Goal: Task Accomplishment & Management: Complete application form

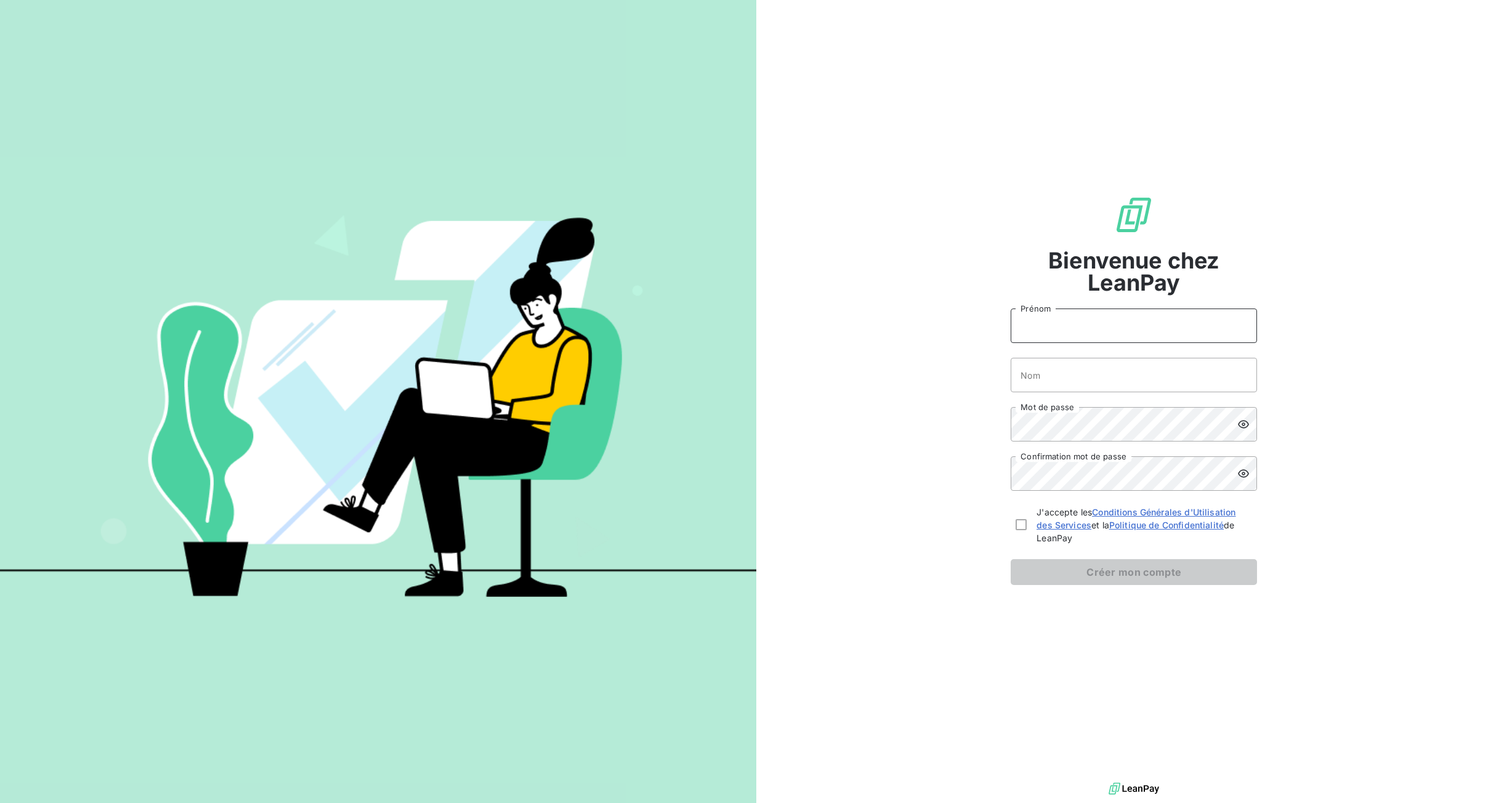
click at [1054, 328] on input "Prénom" at bounding box center [1134, 326] width 247 height 35
drag, startPoint x: 1078, startPoint y: 326, endPoint x: 949, endPoint y: 327, distance: 129.0
click at [949, 327] on div "Bienvenue chez LeanPay [PERSON_NAME] Prénom Nom Mot de passe Confirmation mot d…" at bounding box center [1135, 390] width 756 height 780
type input "Roland"
click at [1229, 376] on input "Nom" at bounding box center [1134, 376] width 247 height 35
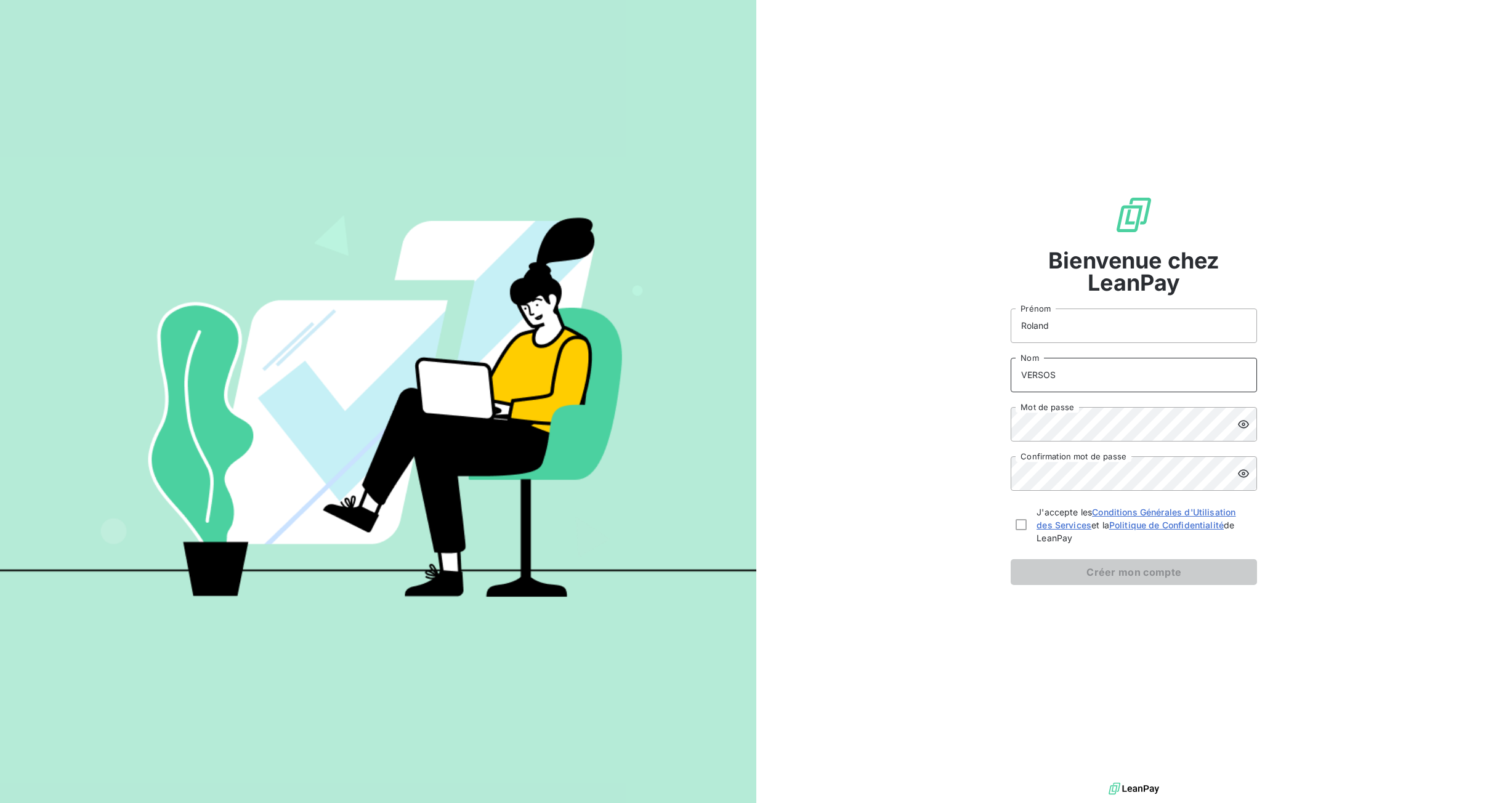
type input "VERSOS"
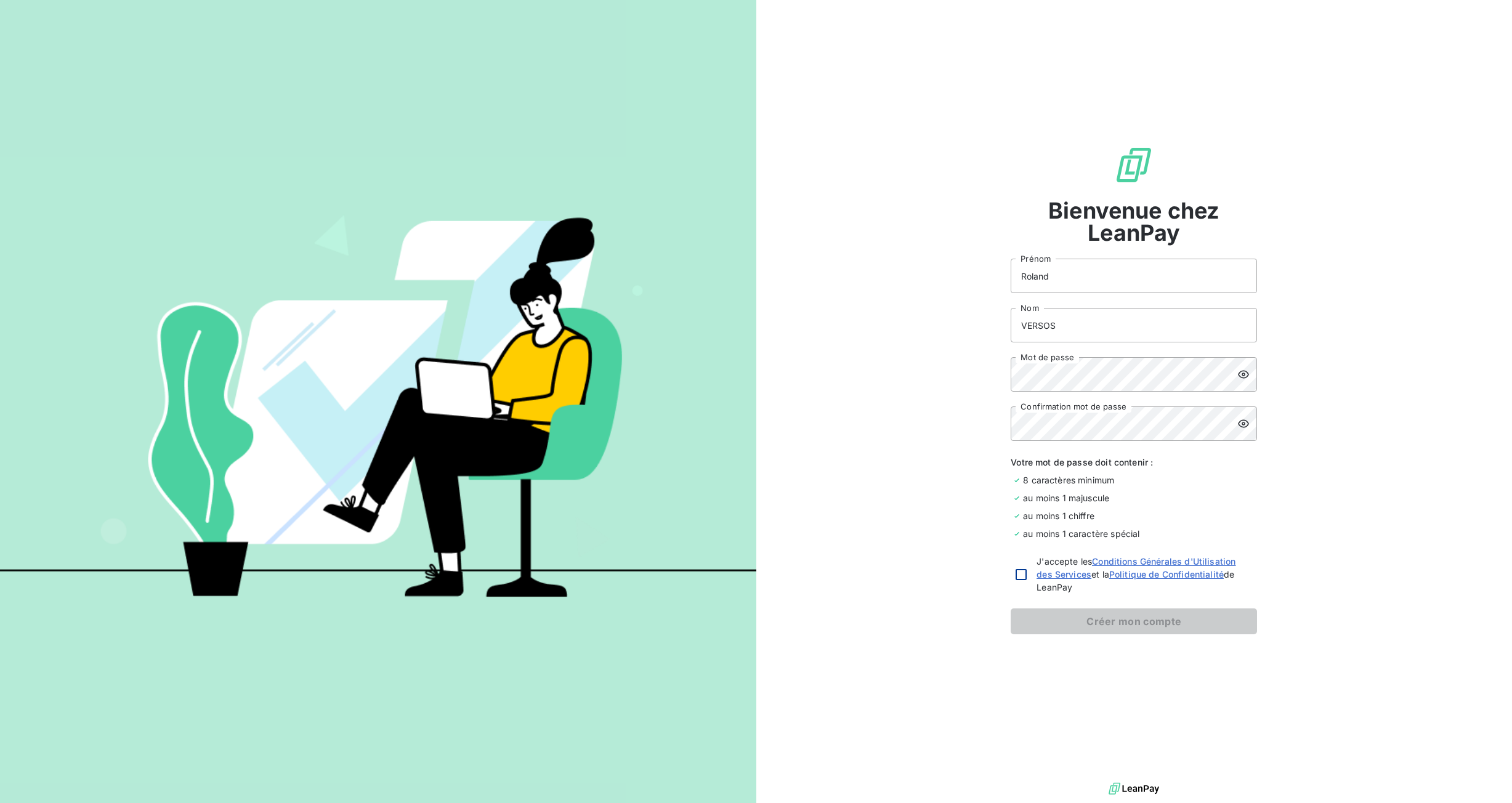
click at [1017, 575] on div at bounding box center [1020, 575] width 11 height 11
checkbox input "true"
click at [1063, 615] on button "Créer mon compte" at bounding box center [1134, 622] width 247 height 26
